Goal: Task Accomplishment & Management: Complete application form

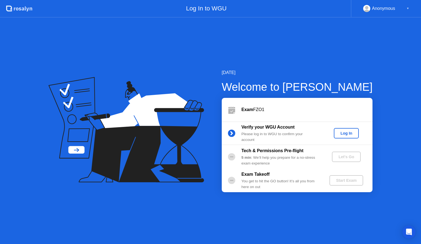
click at [349, 134] on div "Log In" at bounding box center [346, 133] width 21 height 4
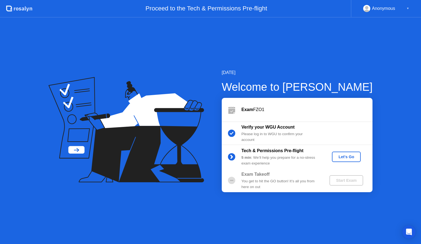
click at [348, 155] on div "Let's Go" at bounding box center [346, 157] width 24 height 4
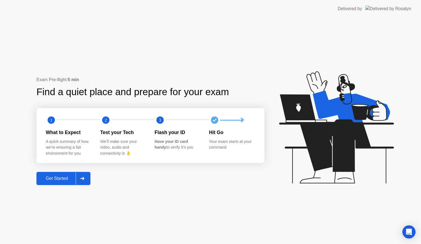
click at [55, 177] on div "Get Started" at bounding box center [57, 178] width 38 height 5
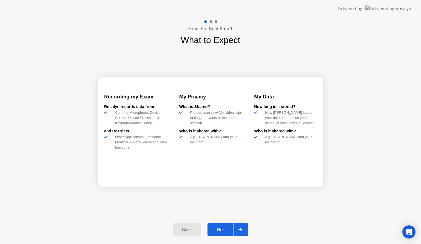
click at [220, 231] on div "Next" at bounding box center [221, 229] width 24 height 5
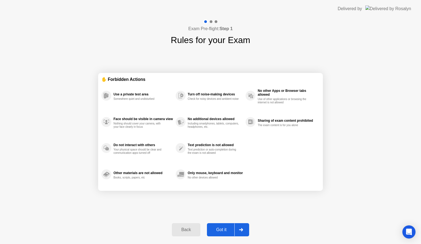
click at [221, 230] on div "Got it" at bounding box center [222, 229] width 26 height 5
select select "**********"
select select "*******"
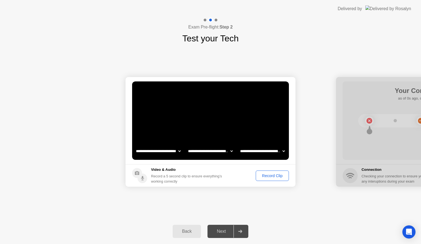
click at [162, 151] on select "**********" at bounding box center [158, 151] width 47 height 11
click at [204, 153] on select "**********" at bounding box center [210, 151] width 47 height 11
click at [269, 176] on div "Record Clip" at bounding box center [272, 176] width 29 height 4
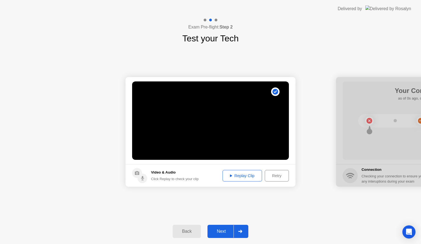
click at [240, 177] on div "Replay Clip" at bounding box center [243, 176] width 36 height 4
click at [222, 231] on div "Next" at bounding box center [221, 231] width 24 height 5
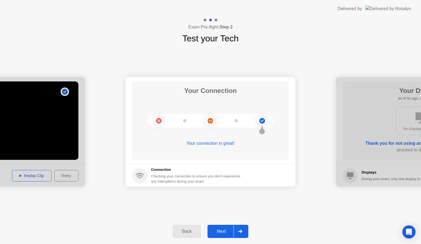
click at [224, 232] on div "Next" at bounding box center [221, 231] width 24 height 5
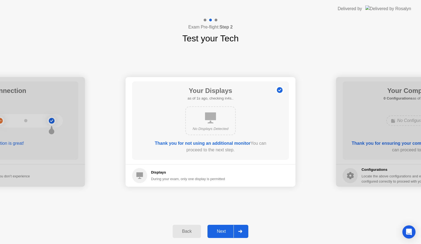
click at [224, 232] on div "Next" at bounding box center [221, 231] width 24 height 5
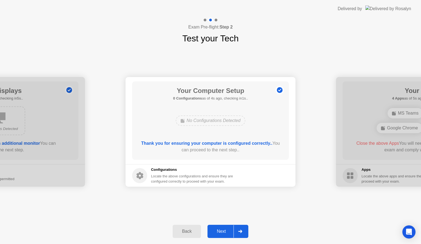
click at [224, 232] on div "Next" at bounding box center [221, 231] width 24 height 5
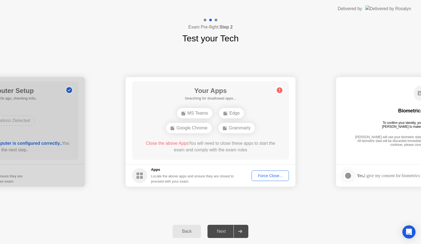
click at [272, 174] on div "Force Close..." at bounding box center [270, 176] width 33 height 4
click at [266, 176] on div "Force Close..." at bounding box center [270, 176] width 33 height 4
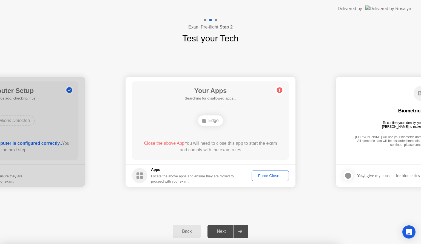
click at [266, 175] on div "Force Close..." at bounding box center [270, 176] width 33 height 4
click at [273, 177] on div "Force Close..." at bounding box center [270, 176] width 33 height 4
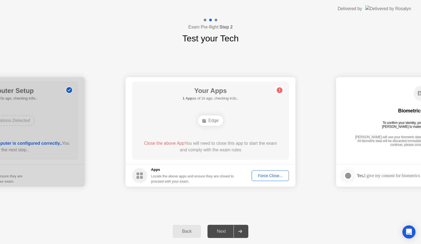
click at [269, 176] on div "Force Close..." at bounding box center [270, 176] width 33 height 4
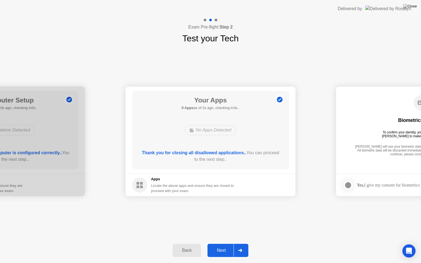
click at [227, 244] on div "Next" at bounding box center [221, 250] width 24 height 5
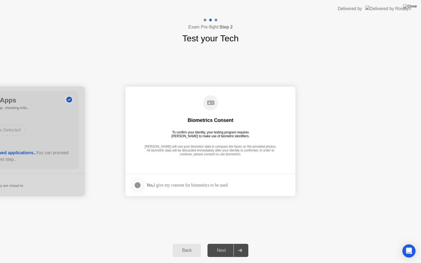
click at [138, 185] on div at bounding box center [137, 185] width 7 height 7
click at [222, 244] on div "Next" at bounding box center [221, 250] width 24 height 5
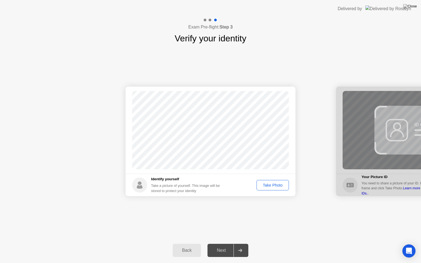
click at [274, 185] on div "Take Photo" at bounding box center [273, 185] width 29 height 4
click at [223, 244] on div "Next" at bounding box center [221, 250] width 24 height 5
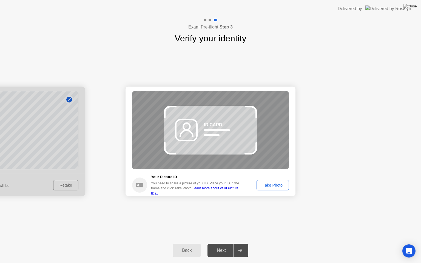
click at [266, 184] on div "Take Photo" at bounding box center [273, 185] width 29 height 4
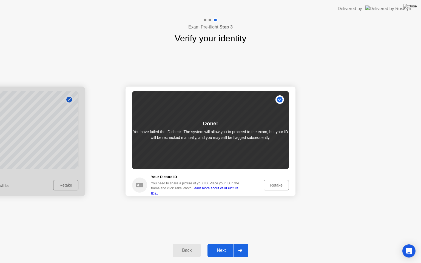
click at [223, 244] on div "Next" at bounding box center [221, 250] width 24 height 5
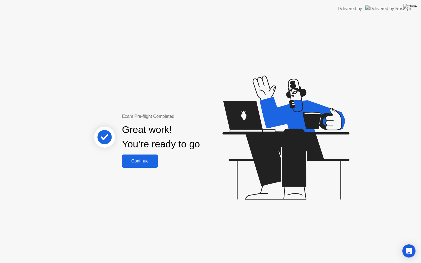
click at [138, 161] on div "Continue" at bounding box center [140, 161] width 33 height 5
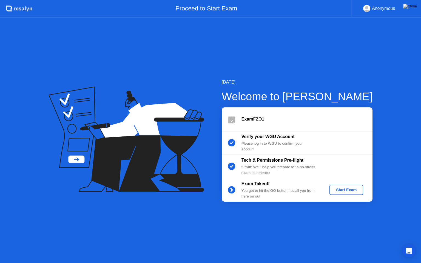
click at [347, 189] on div "Start Exam" at bounding box center [346, 190] width 29 height 4
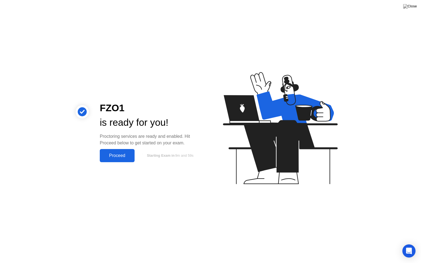
click at [117, 154] on div "Proceed" at bounding box center [118, 155] width 32 height 5
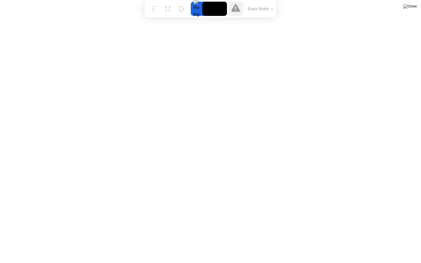
click at [234, 8] on icon at bounding box center [236, 8] width 9 height 8
click at [167, 8] on icon at bounding box center [166, 8] width 2 height 2
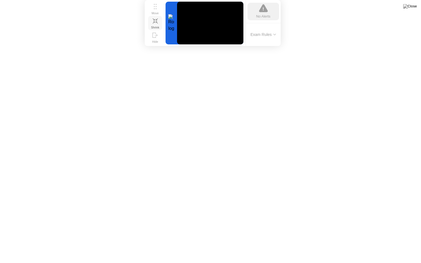
click at [270, 34] on button "Exam Rules" at bounding box center [263, 34] width 29 height 5
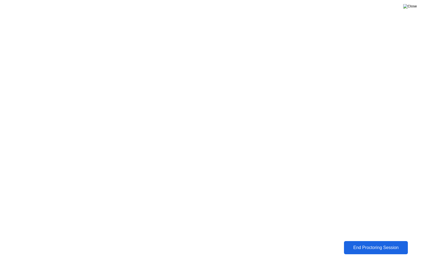
click at [413, 7] on img at bounding box center [411, 6] width 14 height 4
